Goal: Transaction & Acquisition: Purchase product/service

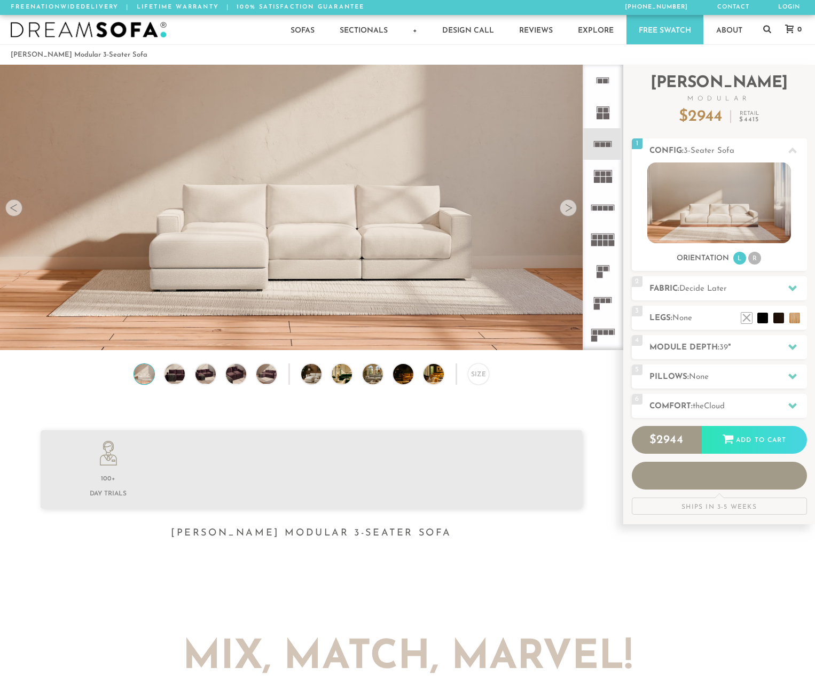
scroll to position [11893, 815]
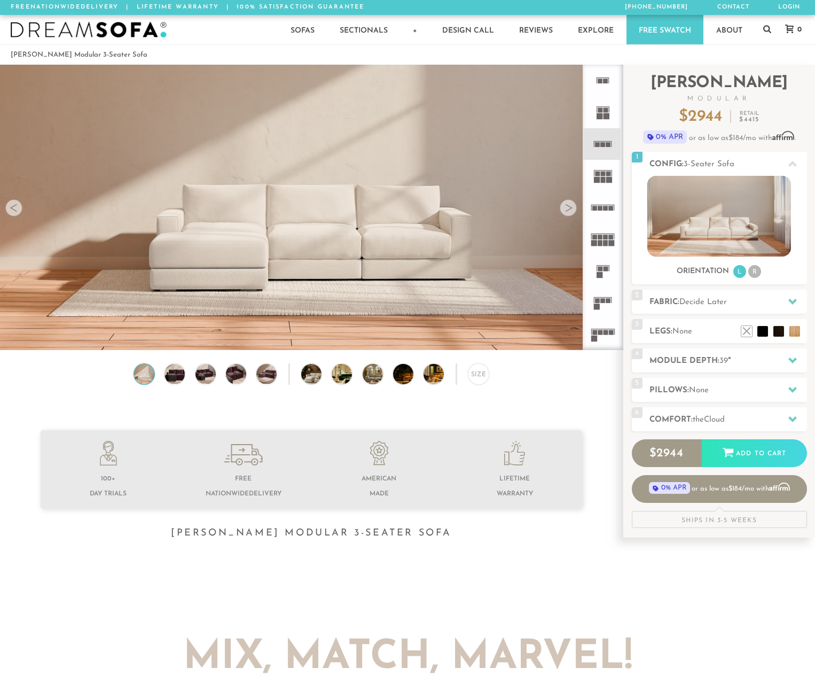
click at [564, 212] on div at bounding box center [568, 207] width 17 height 17
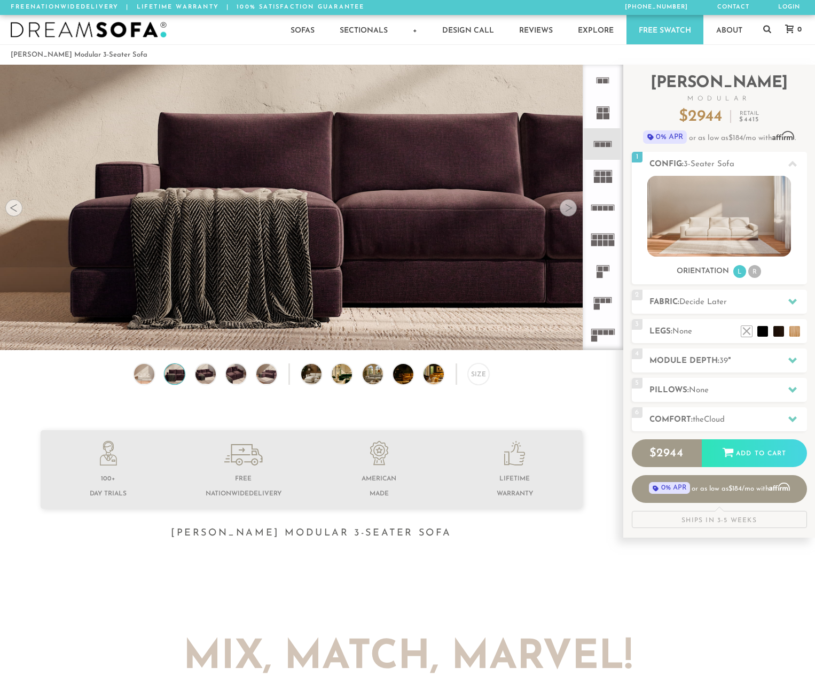
click at [564, 212] on div at bounding box center [568, 207] width 17 height 17
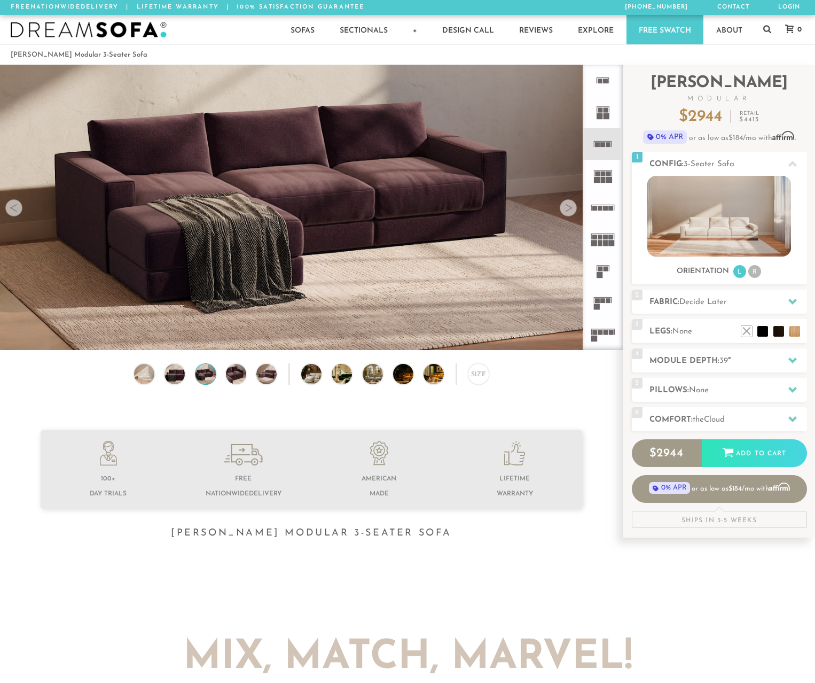
click at [564, 212] on div at bounding box center [568, 207] width 17 height 17
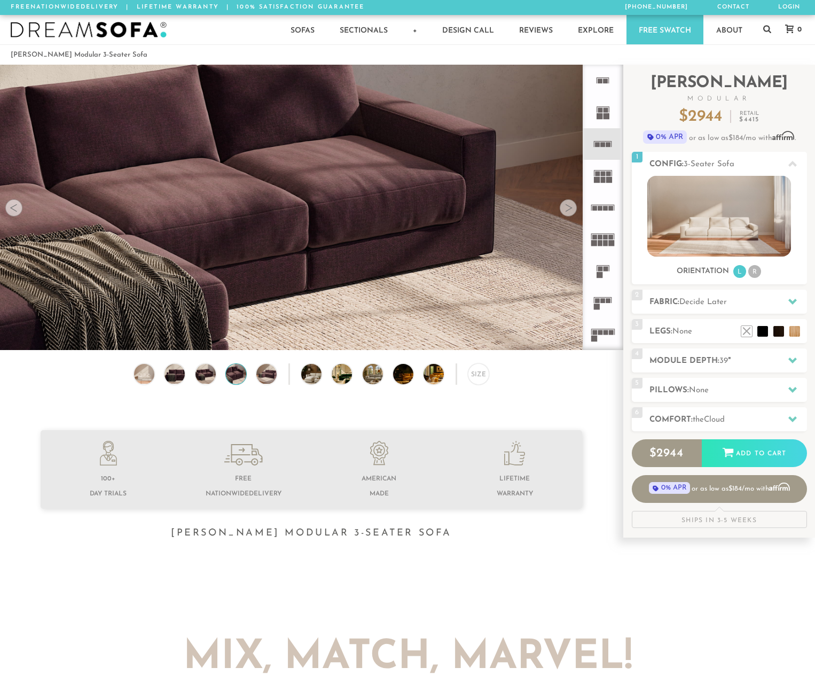
click at [564, 212] on div at bounding box center [568, 207] width 17 height 17
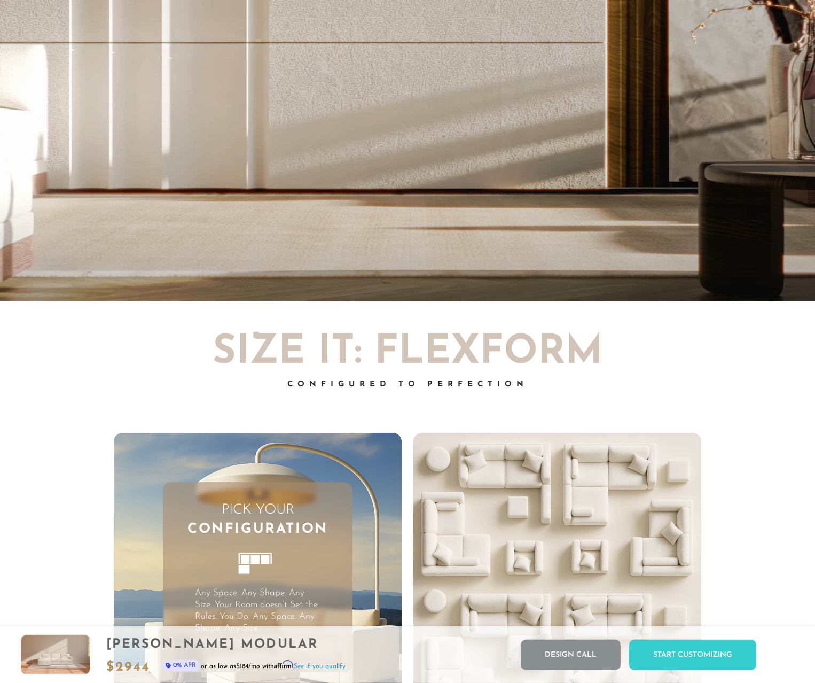
scroll to position [2397, 0]
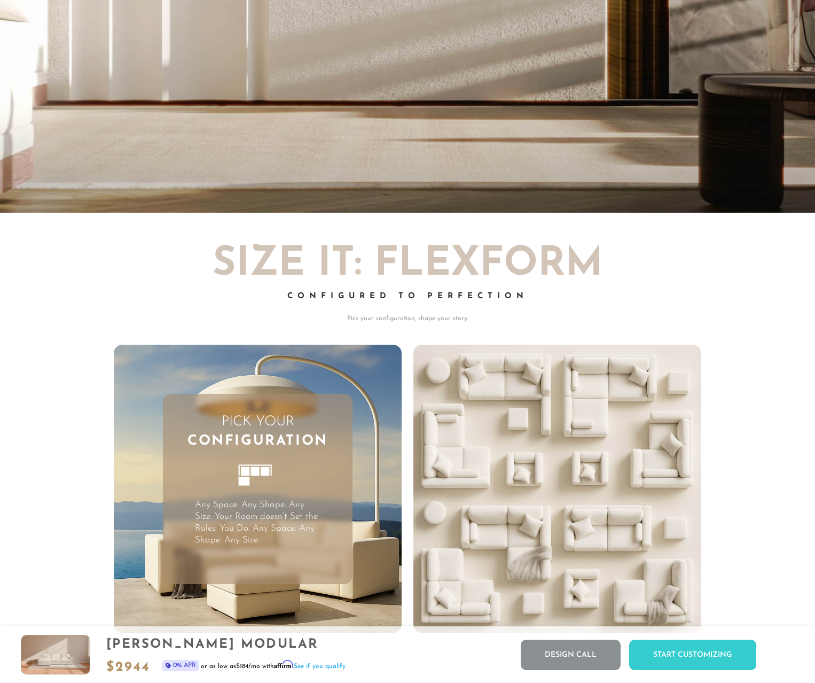
click at [724, 646] on div "Start Customizing" at bounding box center [692, 654] width 127 height 30
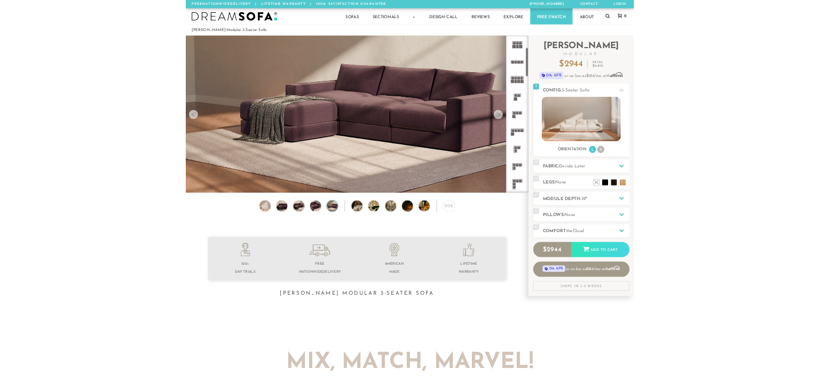
scroll to position [115, 0]
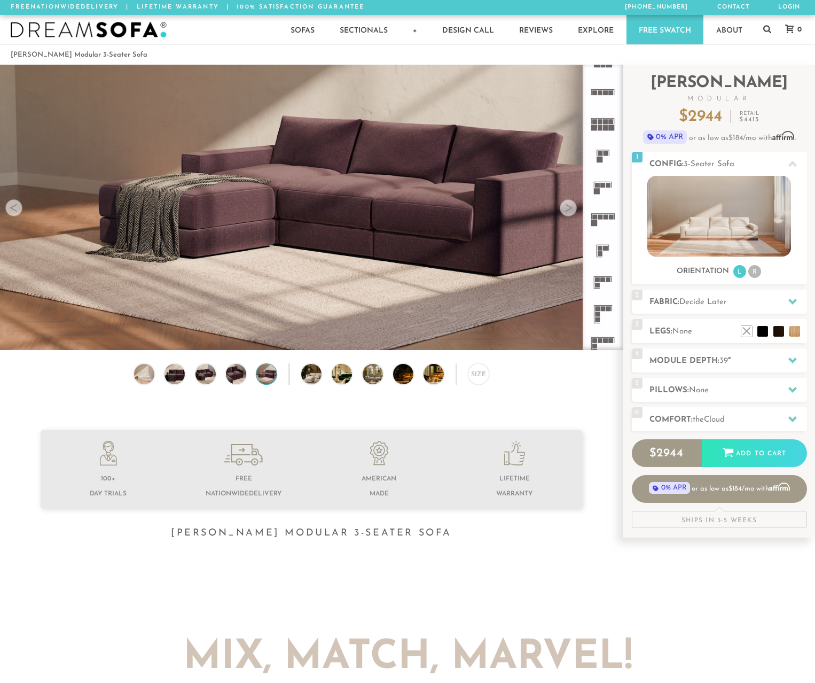
click at [600, 185] on icon at bounding box center [603, 187] width 32 height 32
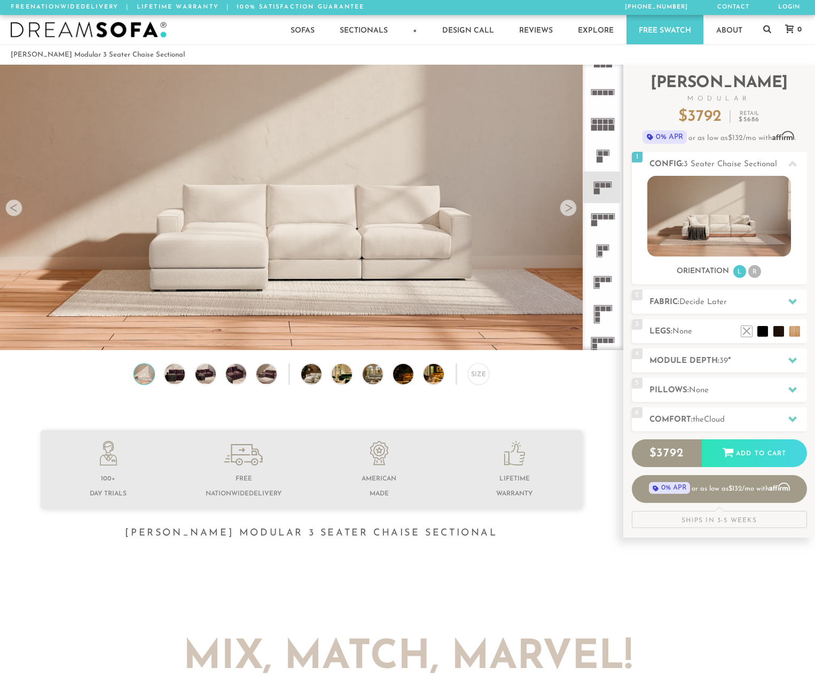
click at [567, 210] on div at bounding box center [568, 207] width 17 height 17
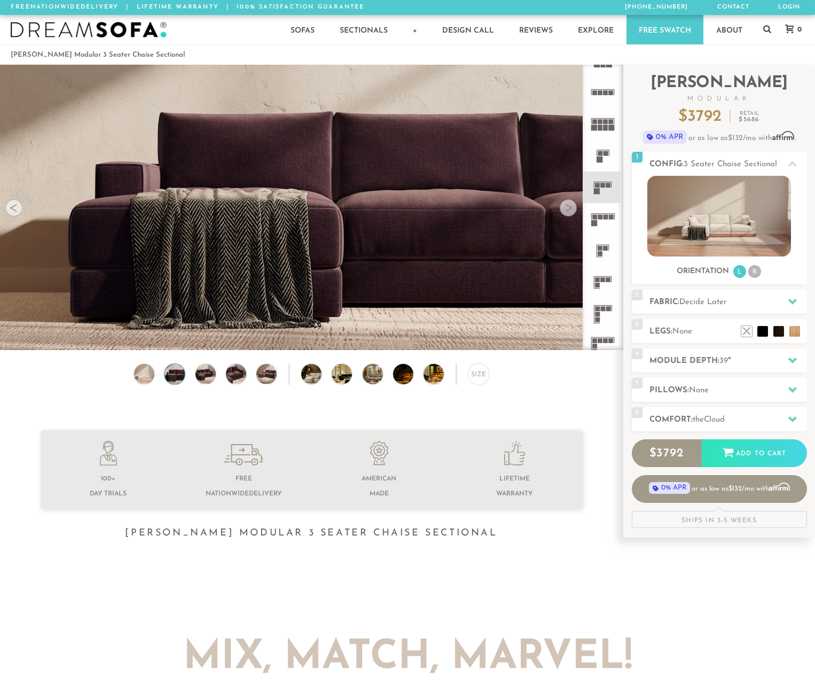
click at [567, 210] on div at bounding box center [568, 207] width 17 height 17
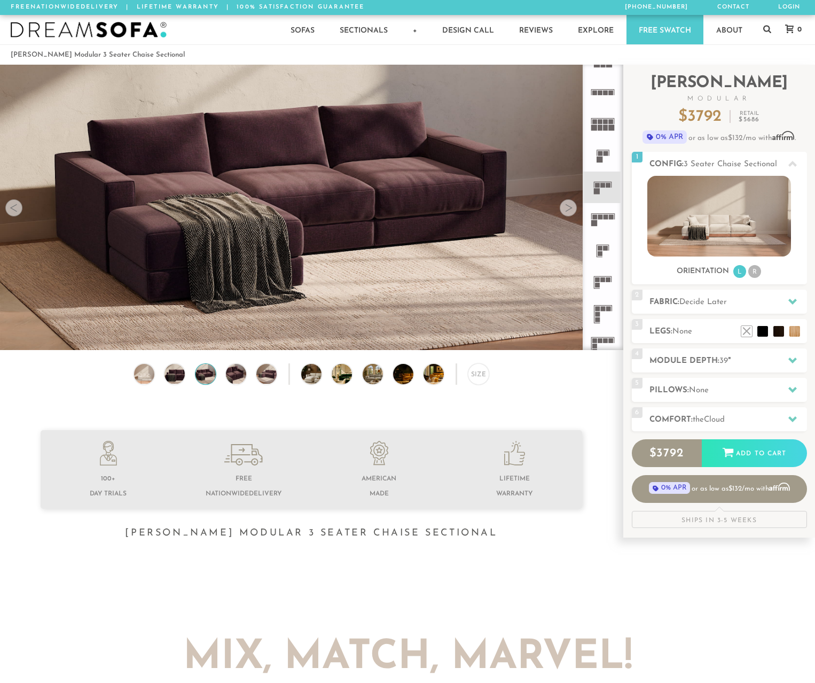
click at [567, 210] on div at bounding box center [568, 207] width 17 height 17
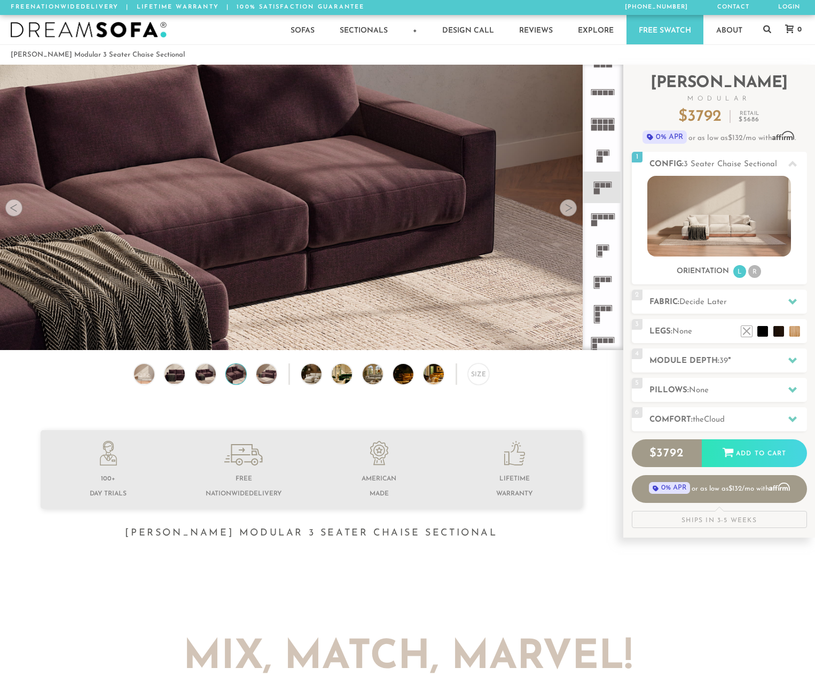
click at [567, 210] on div at bounding box center [568, 207] width 17 height 17
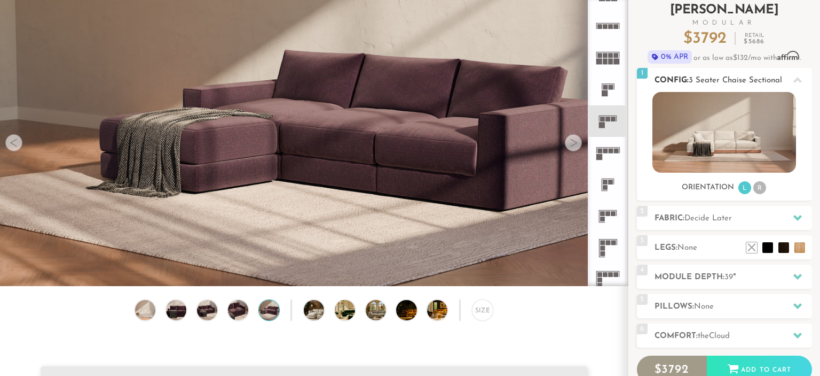
scroll to position [67, 0]
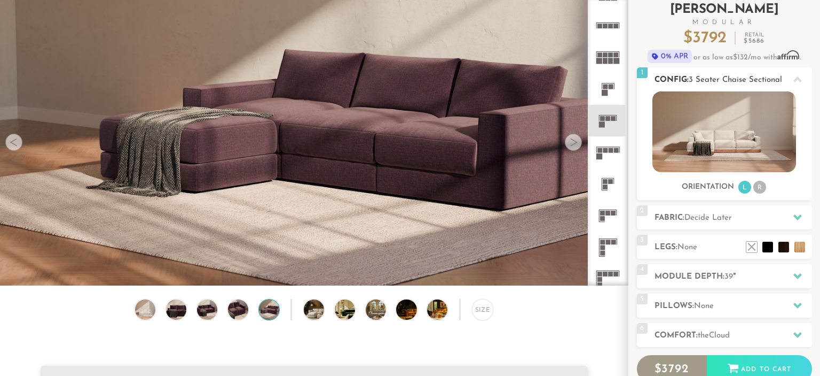
click at [747, 137] on img at bounding box center [725, 131] width 144 height 81
click at [763, 186] on li "R" at bounding box center [760, 187] width 13 height 13
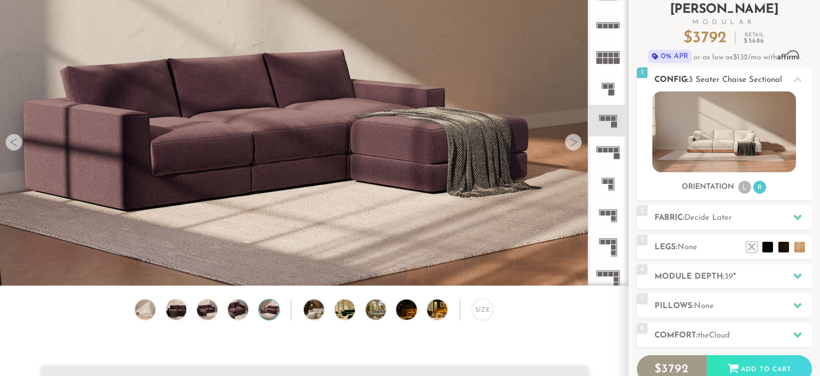
click at [740, 186] on li "L" at bounding box center [745, 187] width 13 height 13
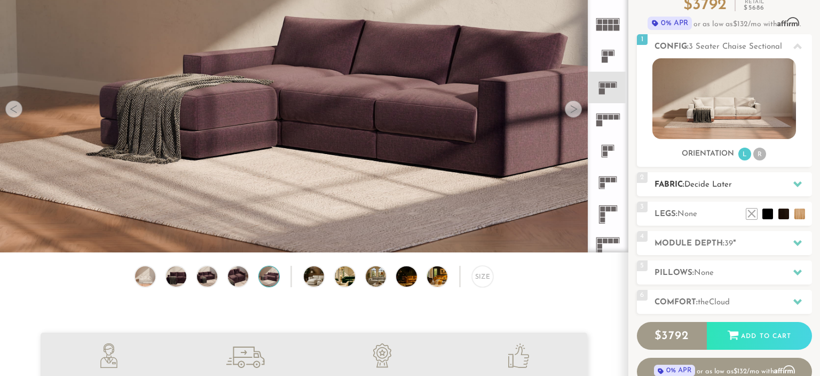
scroll to position [100, 0]
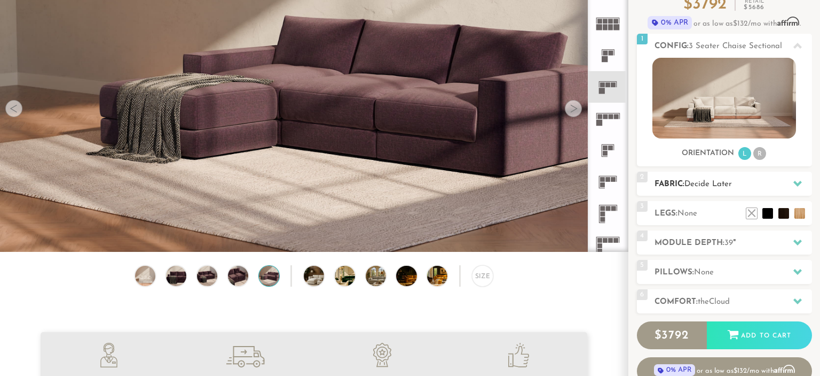
click at [715, 184] on span "Decide Later" at bounding box center [709, 184] width 48 height 8
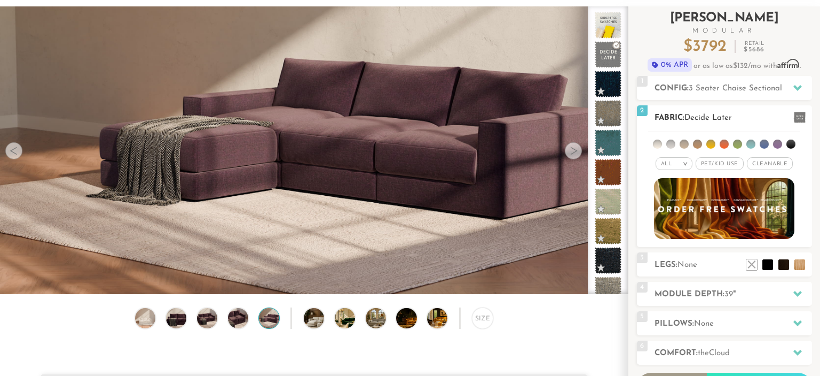
scroll to position [58, 0]
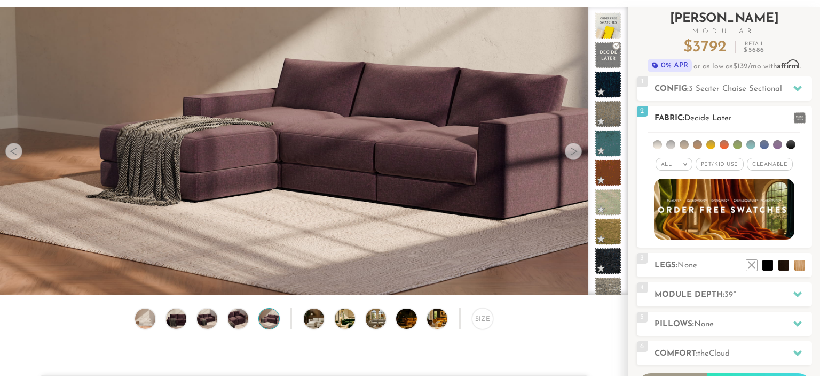
click at [717, 168] on span "Pet/Kid Use x" at bounding box center [720, 164] width 48 height 13
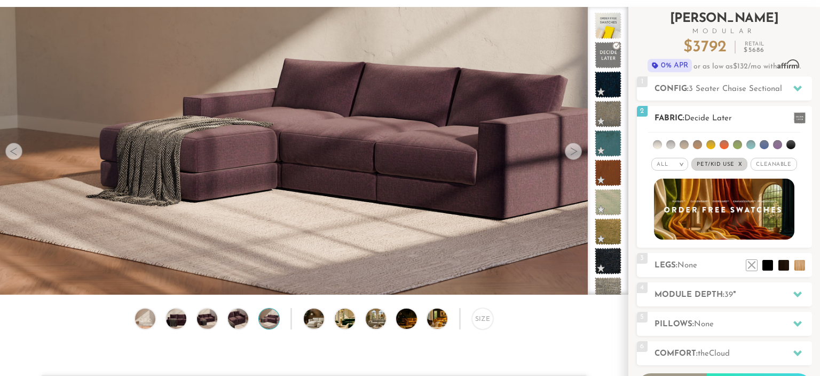
click at [658, 145] on li at bounding box center [657, 144] width 9 height 9
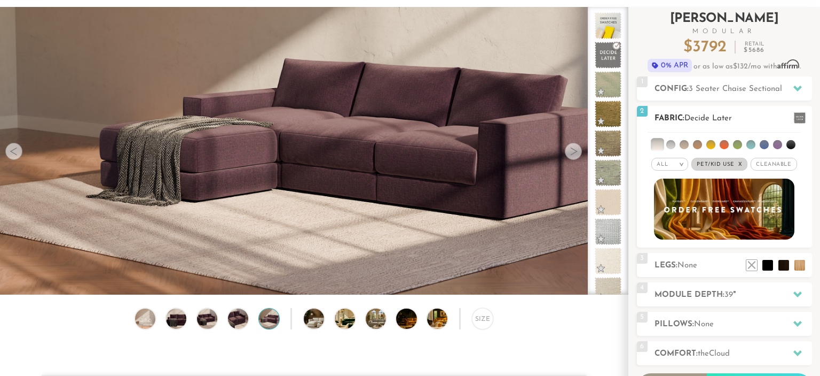
click at [674, 143] on li at bounding box center [671, 144] width 9 height 9
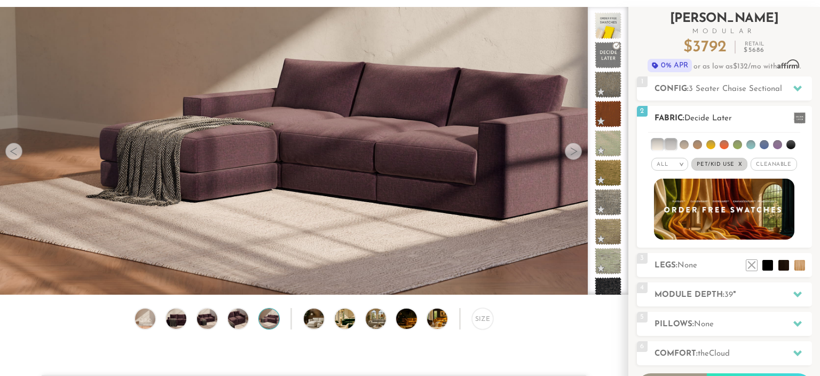
click at [687, 144] on li at bounding box center [684, 144] width 9 height 9
click at [697, 143] on li at bounding box center [697, 144] width 9 height 9
click at [697, 143] on li at bounding box center [697, 144] width 11 height 11
click at [686, 143] on li at bounding box center [684, 144] width 11 height 11
click at [674, 140] on li at bounding box center [671, 144] width 11 height 11
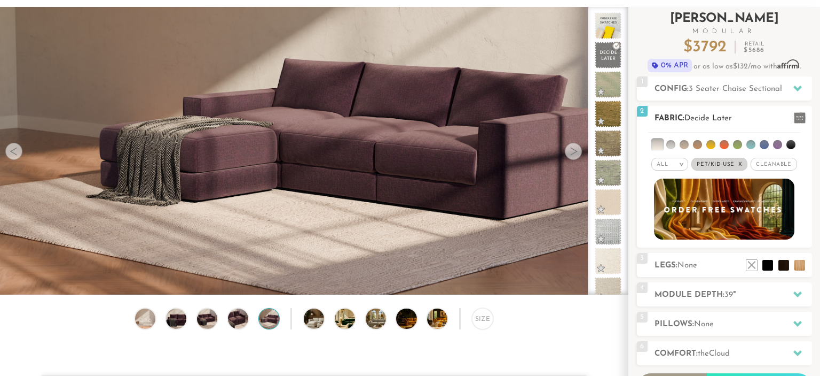
click at [653, 141] on li at bounding box center [657, 144] width 11 height 11
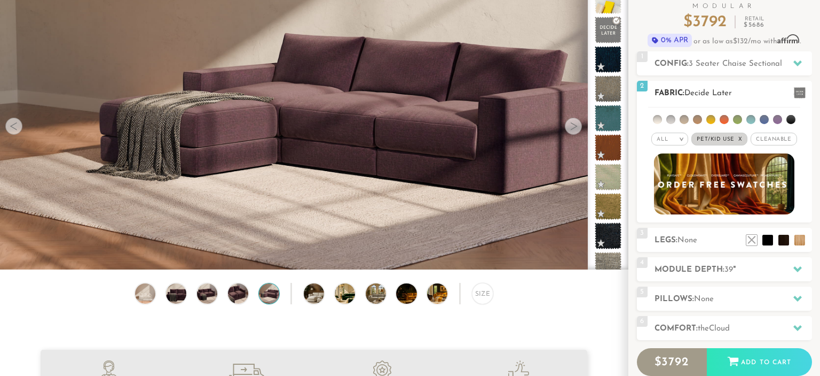
scroll to position [83, 0]
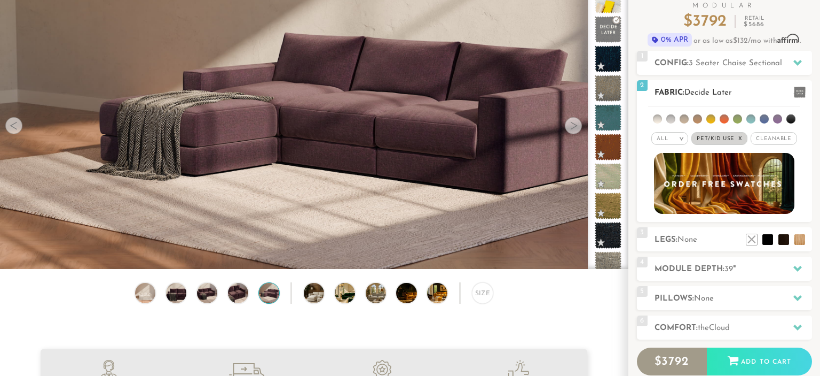
click at [686, 138] on em ">" at bounding box center [682, 138] width 8 height 5
click at [782, 139] on span "Cleanable x" at bounding box center [774, 138] width 46 height 13
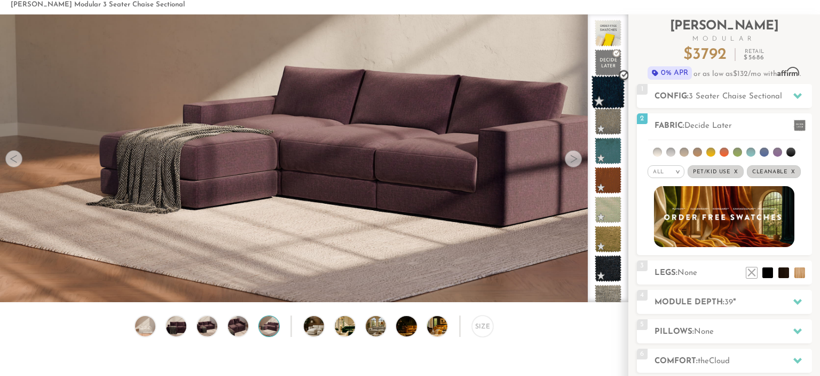
scroll to position [51, 0]
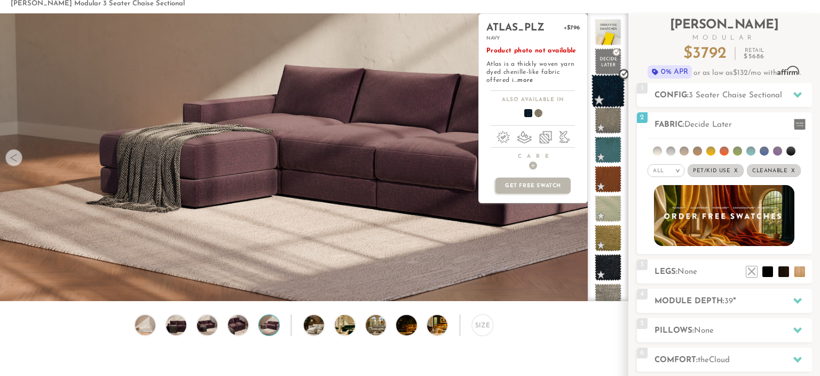
click at [613, 85] on span at bounding box center [609, 91] width 34 height 34
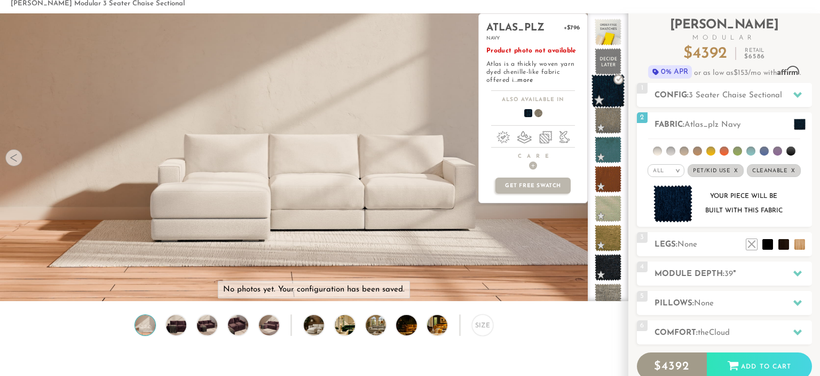
click at [612, 89] on span at bounding box center [609, 91] width 34 height 34
click at [617, 80] on span at bounding box center [609, 91] width 34 height 34
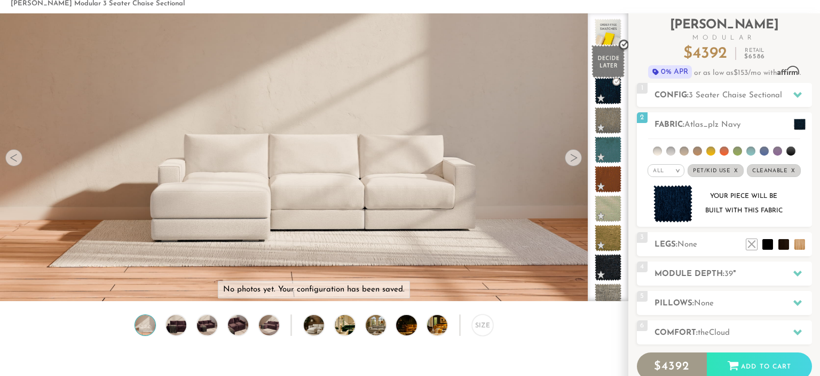
click at [608, 66] on span at bounding box center [609, 62] width 34 height 34
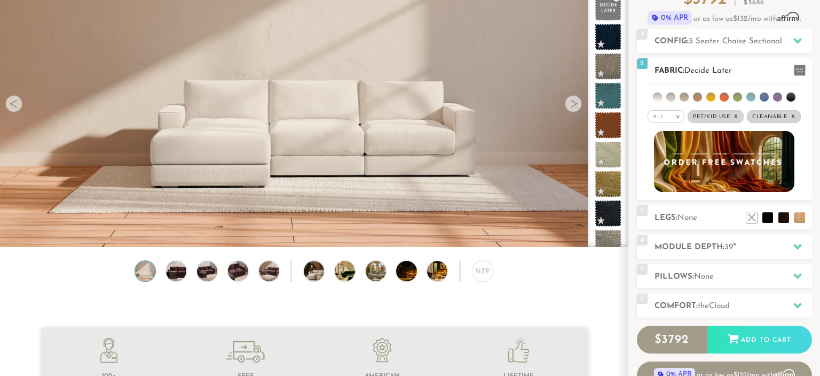
scroll to position [107, 0]
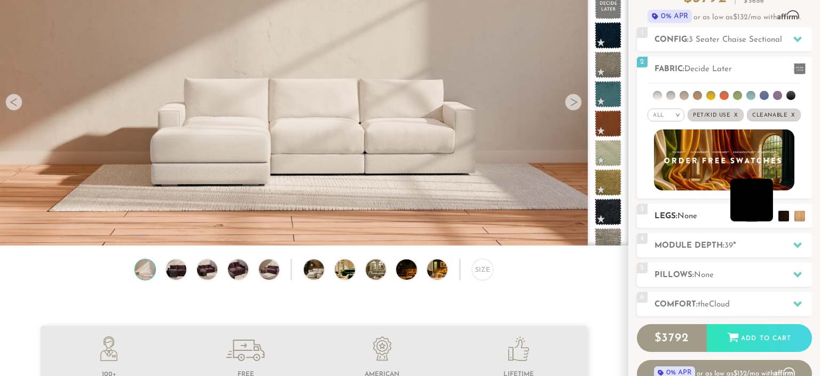
click at [770, 218] on li at bounding box center [752, 199] width 43 height 43
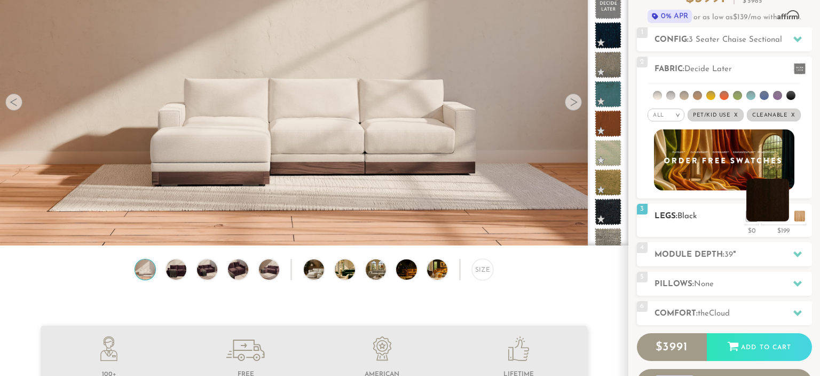
click at [786, 217] on li at bounding box center [768, 199] width 43 height 43
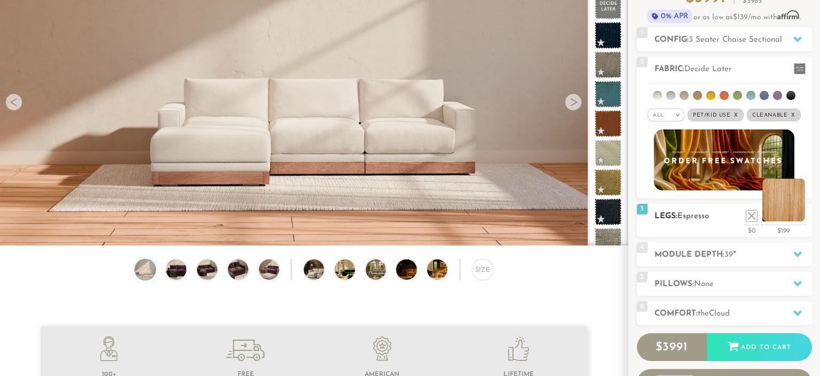
click at [804, 214] on li at bounding box center [784, 199] width 43 height 43
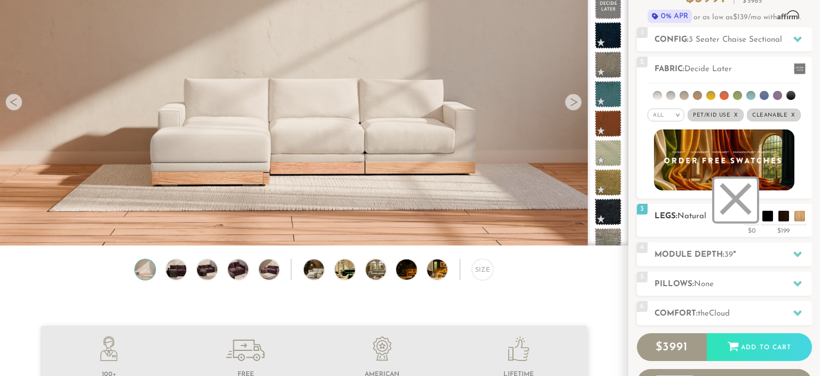
click at [753, 214] on li at bounding box center [736, 199] width 43 height 43
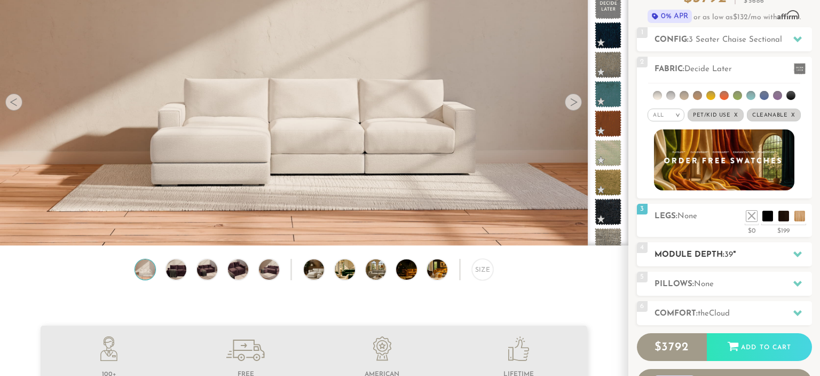
click at [729, 253] on span "39" at bounding box center [729, 255] width 9 height 8
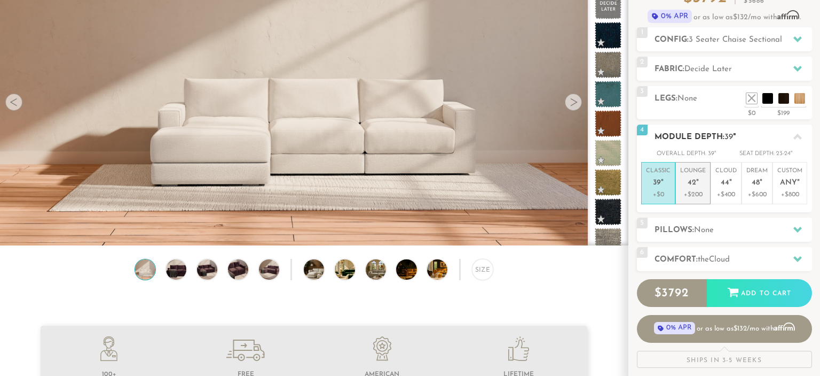
click at [703, 188] on p "Lounge 42 "" at bounding box center [694, 178] width 26 height 23
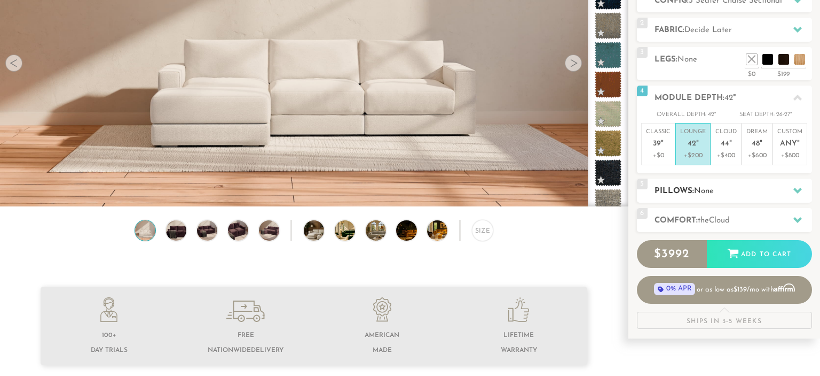
scroll to position [147, 0]
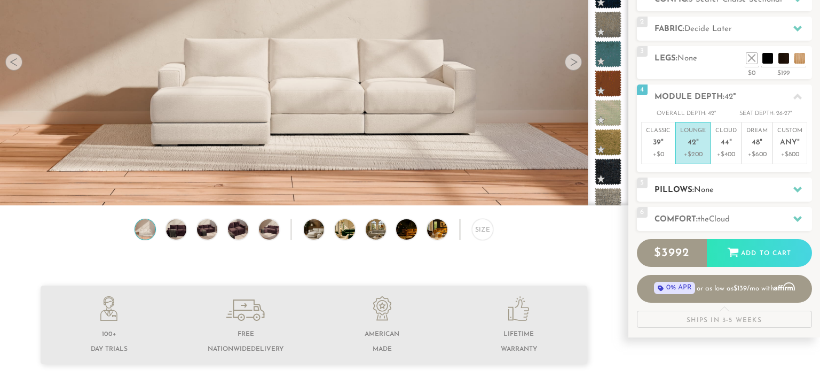
click at [721, 187] on h2 "Pillows: None" at bounding box center [734, 190] width 158 height 12
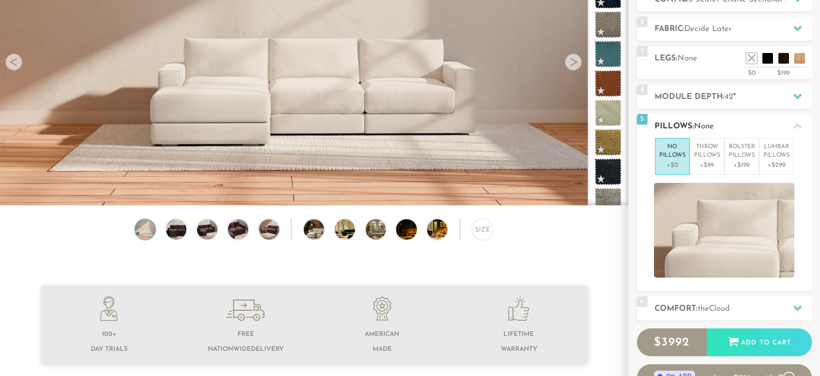
click at [749, 118] on div "5 Pillows: None" at bounding box center [724, 126] width 175 height 24
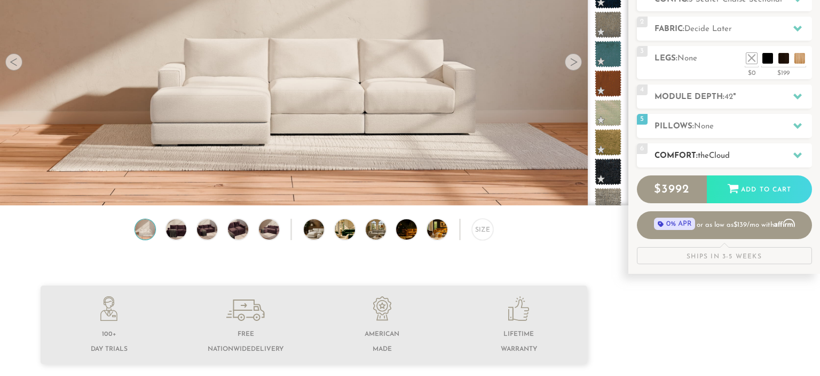
click at [739, 155] on h2 "Comfort: the Cloud" at bounding box center [734, 156] width 158 height 12
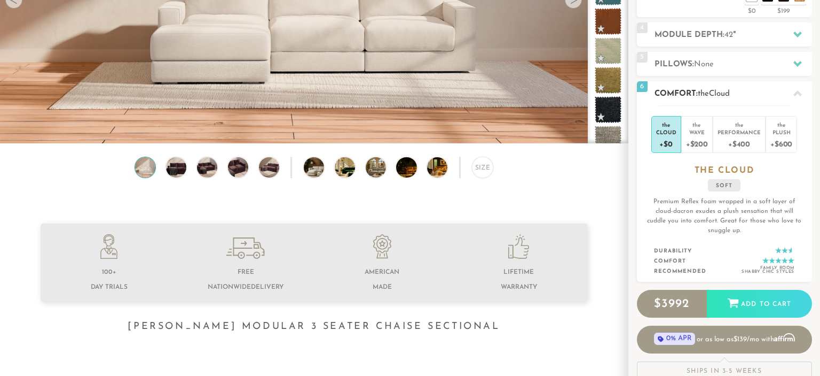
scroll to position [210, 0]
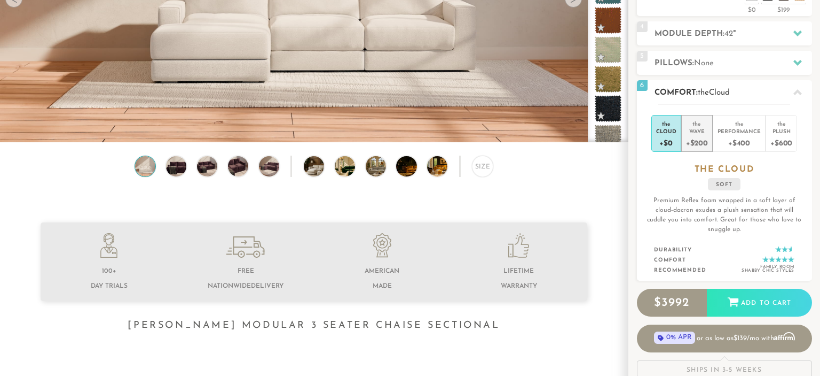
click at [704, 139] on div "+$200" at bounding box center [697, 142] width 22 height 15
click at [662, 129] on div "Cloud" at bounding box center [666, 130] width 20 height 7
click at [698, 128] on div "Wave" at bounding box center [697, 130] width 22 height 7
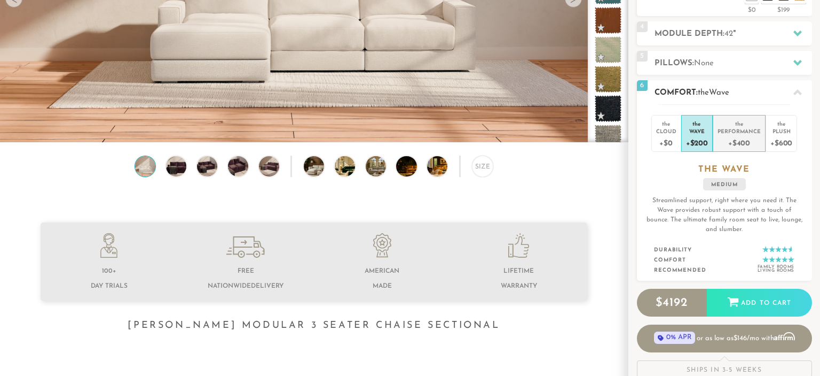
click at [726, 131] on div "Performance" at bounding box center [739, 130] width 43 height 7
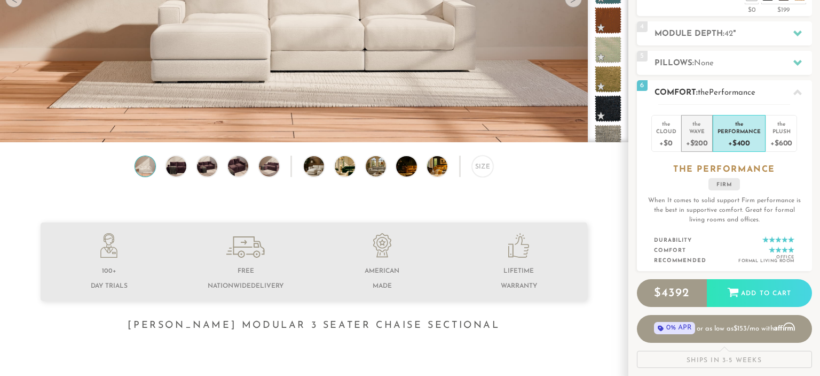
click at [703, 124] on div "the" at bounding box center [697, 121] width 22 height 11
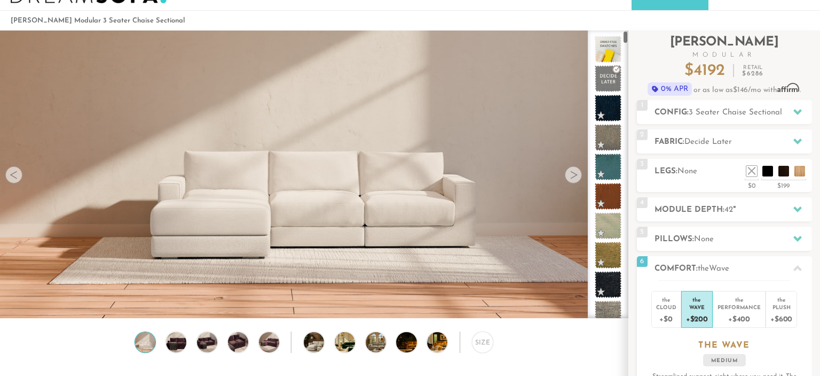
scroll to position [0, 0]
